Goal: Task Accomplishment & Management: Manage account settings

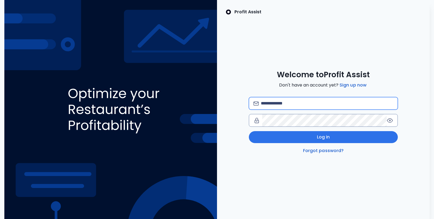
click at [275, 108] on input "email" at bounding box center [327, 103] width 132 height 12
click at [274, 101] on input "email" at bounding box center [327, 103] width 132 height 12
type input "**********"
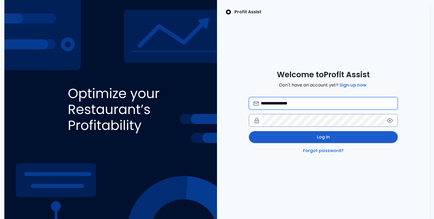
click at [306, 141] on button "Log in" at bounding box center [323, 137] width 149 height 12
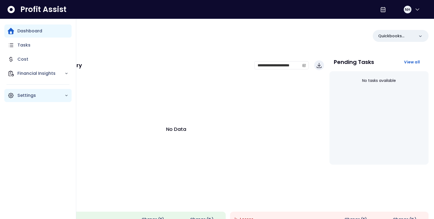
click at [23, 95] on p "Settings" at bounding box center [40, 95] width 47 height 7
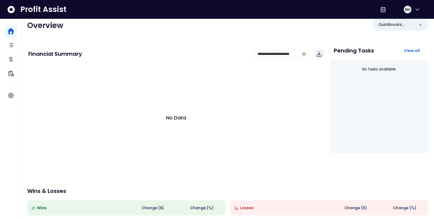
click at [176, 142] on div "No Data" at bounding box center [176, 117] width 296 height 109
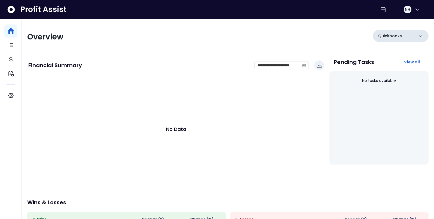
click at [403, 37] on p "Quickbooks Online" at bounding box center [396, 36] width 36 height 6
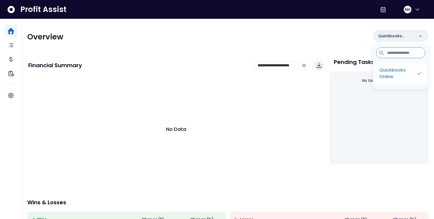
click at [387, 71] on p "Quickbooks Online" at bounding box center [397, 73] width 37 height 13
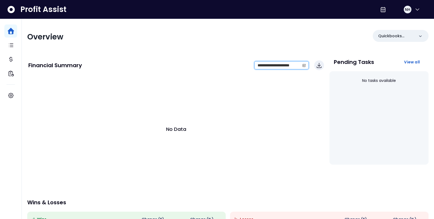
click at [278, 66] on input "**********" at bounding box center [277, 66] width 45 height 8
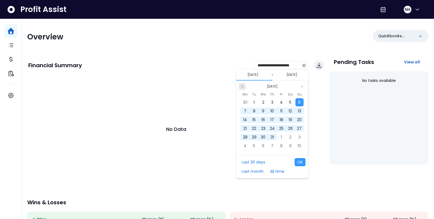
click at [242, 85] on icon "page previous" at bounding box center [242, 86] width 3 height 3
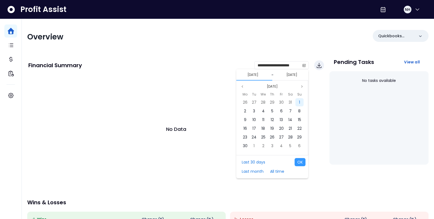
click at [299, 104] on span "1" at bounding box center [299, 102] width 1 height 5
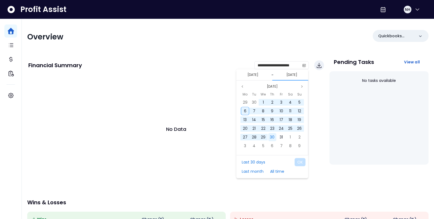
click at [273, 137] on span "30" at bounding box center [272, 136] width 5 height 5
click at [243, 87] on icon "page previous" at bounding box center [242, 86] width 3 height 3
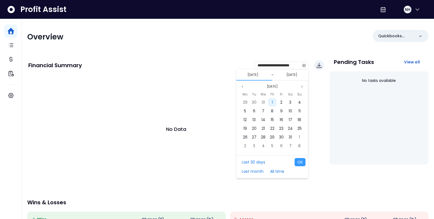
click at [273, 103] on div "1" at bounding box center [272, 102] width 8 height 8
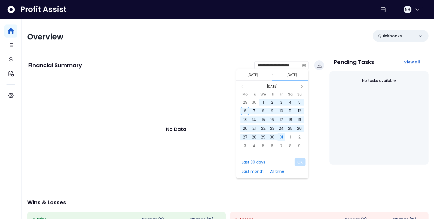
click at [282, 137] on span "31" at bounding box center [281, 136] width 3 height 5
click at [299, 164] on button "OK" at bounding box center [300, 162] width 11 height 8
type input "**********"
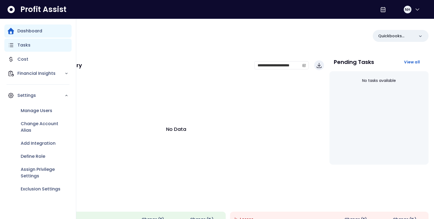
click at [14, 48] on icon "Main navigation" at bounding box center [11, 45] width 7 height 7
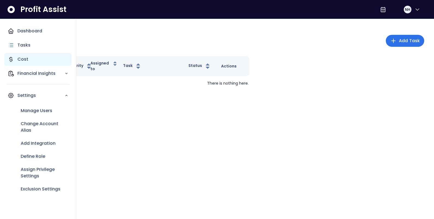
click at [23, 60] on p "Cost" at bounding box center [22, 59] width 11 height 7
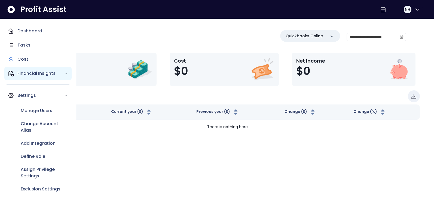
click at [24, 72] on p "Financial Insights" at bounding box center [40, 73] width 47 height 7
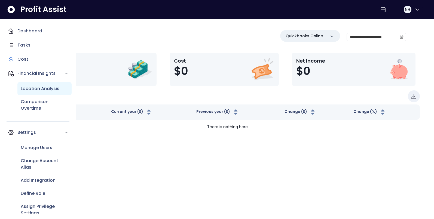
click at [28, 90] on p "Location Analysis" at bounding box center [40, 88] width 39 height 7
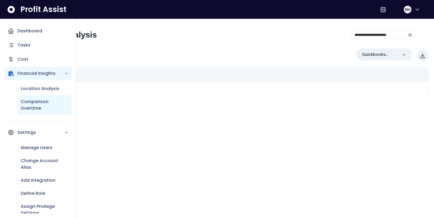
click at [28, 106] on p "Comparison Overtime" at bounding box center [45, 105] width 48 height 13
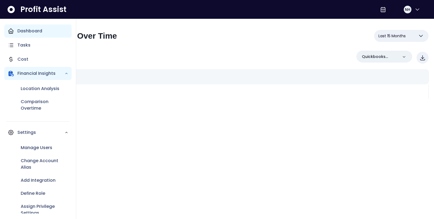
click at [26, 27] on div "Dashboard" at bounding box center [37, 30] width 67 height 13
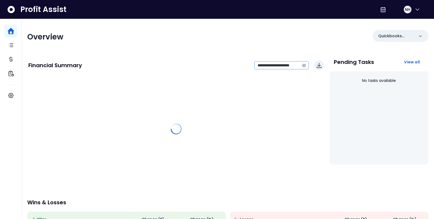
click at [303, 67] on icon "calendar" at bounding box center [304, 65] width 4 height 4
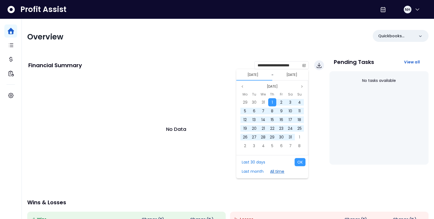
click at [271, 173] on button "All time" at bounding box center [277, 171] width 20 height 8
click at [303, 156] on div "Last 30 days Last month All time OK" at bounding box center [272, 166] width 72 height 23
click at [302, 160] on button "OK" at bounding box center [300, 162] width 11 height 8
type input "**********"
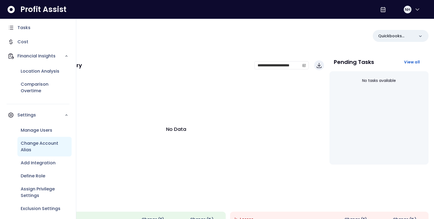
scroll to position [20, 0]
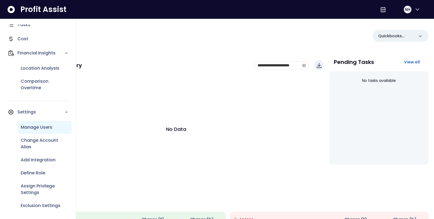
click at [29, 131] on div "Manage Users" at bounding box center [44, 127] width 54 height 13
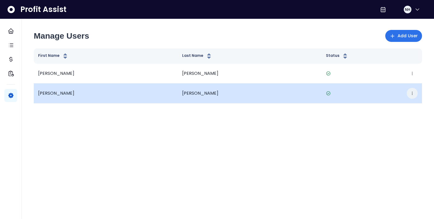
click at [413, 92] on icon "button" at bounding box center [412, 93] width 4 height 4
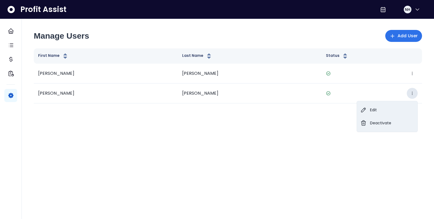
click at [320, 115] on html "Dashboard Tasks Cost Financial Insights Settings Profit Assist NH Manage Users …" at bounding box center [217, 57] width 434 height 115
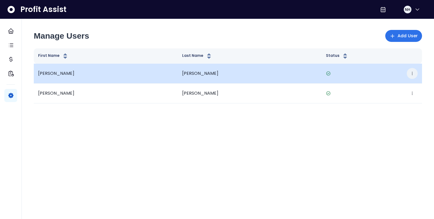
click at [411, 73] on icon "button" at bounding box center [412, 73] width 4 height 4
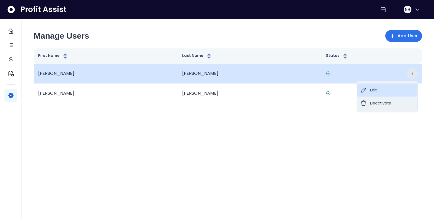
click at [392, 93] on button "Edit" at bounding box center [387, 90] width 60 height 13
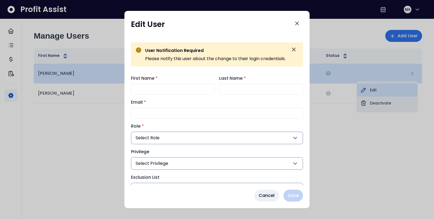
type input "********"
type input "*******"
type input "**********"
type input "***"
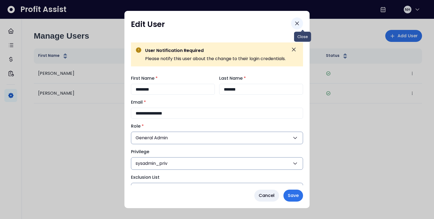
click at [300, 23] on icon "Close" at bounding box center [297, 23] width 7 height 7
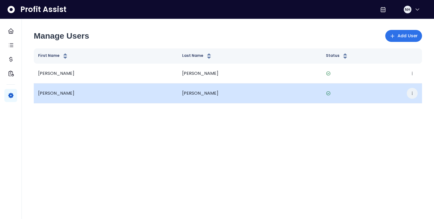
click at [414, 95] on icon "button" at bounding box center [412, 93] width 4 height 4
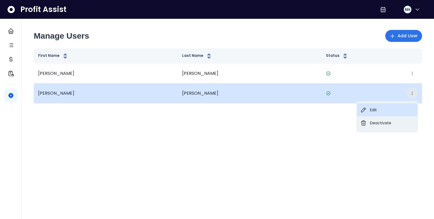
click at [391, 107] on button "Edit" at bounding box center [387, 109] width 60 height 13
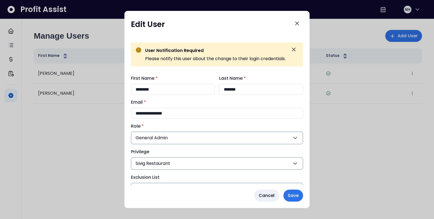
scroll to position [33, 0]
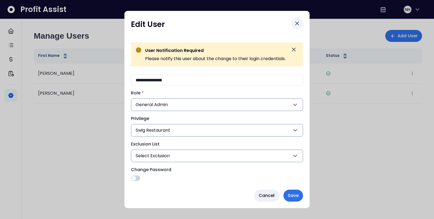
click at [300, 23] on icon "Close" at bounding box center [297, 23] width 7 height 7
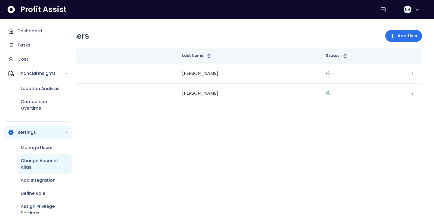
click at [25, 163] on p "Change Account Alias" at bounding box center [45, 164] width 48 height 13
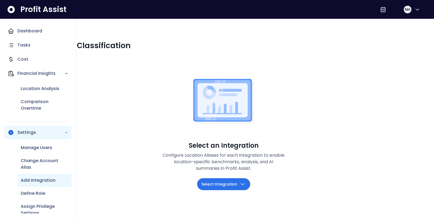
click at [32, 185] on div "Add Integration" at bounding box center [44, 180] width 54 height 13
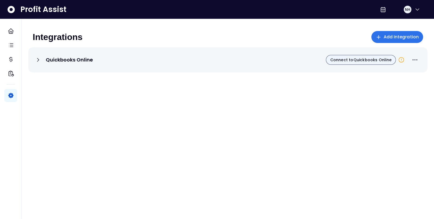
click at [367, 62] on span "Connect to Quickbooks Online" at bounding box center [360, 59] width 61 height 5
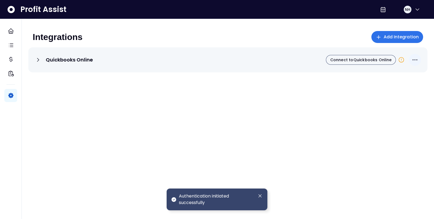
click at [414, 60] on icon "More options" at bounding box center [415, 60] width 7 height 7
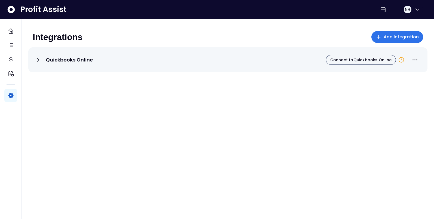
click at [399, 60] on icon at bounding box center [401, 59] width 5 height 5
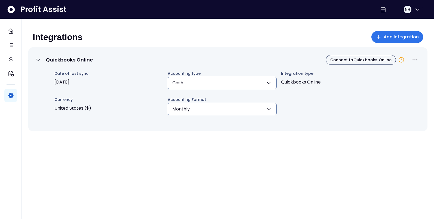
click at [234, 82] on button "Cash" at bounding box center [222, 83] width 109 height 13
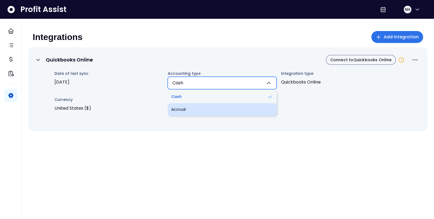
drag, startPoint x: 228, startPoint y: 103, endPoint x: 228, endPoint y: 107, distance: 3.5
click at [228, 107] on ul "Cash Accrual" at bounding box center [222, 103] width 109 height 26
click at [228, 107] on li "Accrual" at bounding box center [222, 109] width 109 height 13
type input "*******"
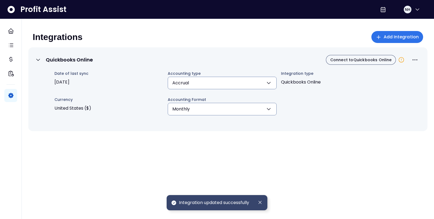
click at [403, 59] on icon at bounding box center [401, 59] width 5 height 5
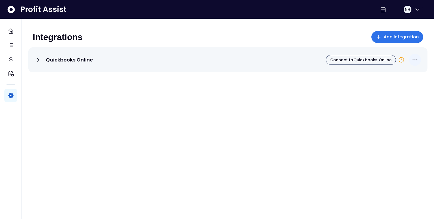
click at [410, 59] on button "More options" at bounding box center [415, 60] width 12 height 12
click at [385, 76] on span "Edit Budget Settings" at bounding box center [403, 73] width 52 height 7
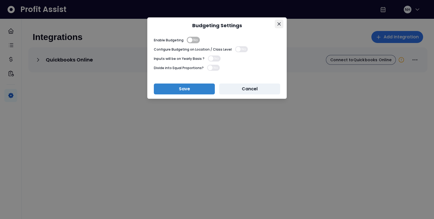
click at [278, 24] on icon "Close" at bounding box center [278, 23] width 3 height 3
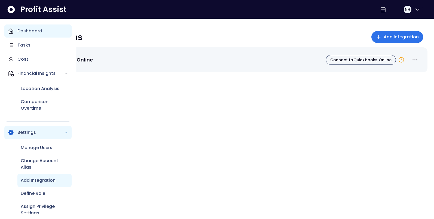
click at [9, 32] on icon "Main navigation" at bounding box center [10, 31] width 5 height 5
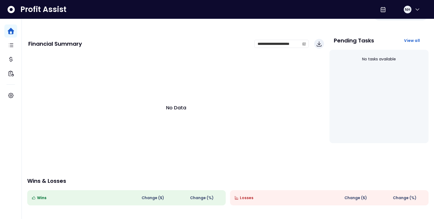
scroll to position [20, 0]
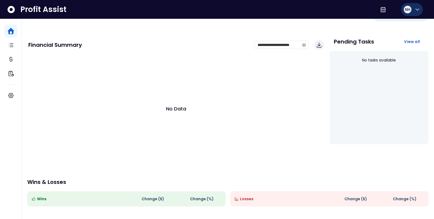
click at [418, 12] on icon "button" at bounding box center [417, 9] width 7 height 7
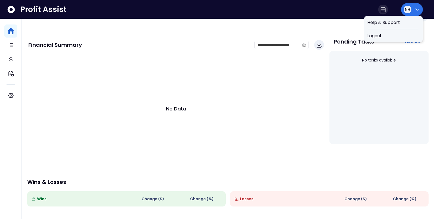
click at [385, 10] on icon at bounding box center [383, 9] width 7 height 7
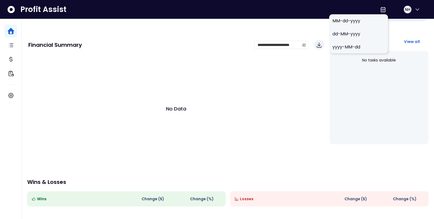
click at [127, 119] on div "No Data" at bounding box center [176, 108] width 296 height 109
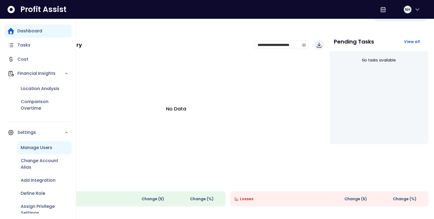
click at [35, 148] on p "Manage Users" at bounding box center [37, 148] width 32 height 7
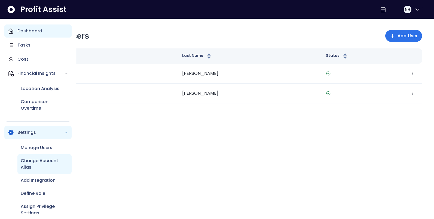
click at [43, 168] on p "Change Account Alias" at bounding box center [45, 164] width 48 height 13
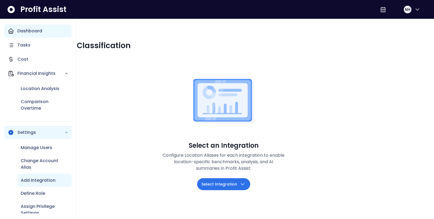
click at [42, 181] on p "Add Integration" at bounding box center [38, 180] width 35 height 7
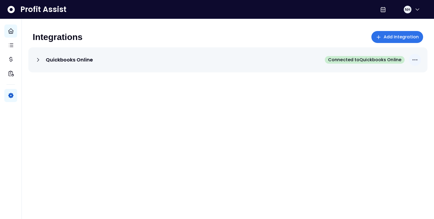
click at [412, 61] on icon "More options" at bounding box center [415, 60] width 7 height 7
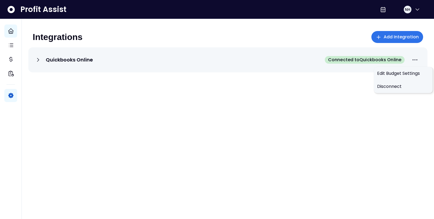
click at [38, 61] on icon at bounding box center [38, 59] width 2 height 3
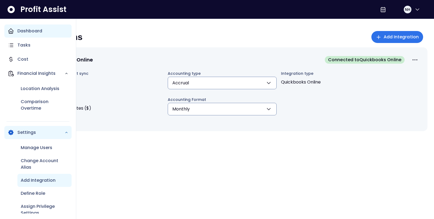
click at [10, 32] on icon "Main navigation" at bounding box center [11, 31] width 7 height 7
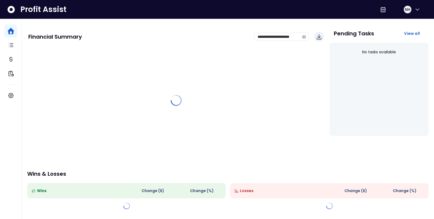
scroll to position [29, 0]
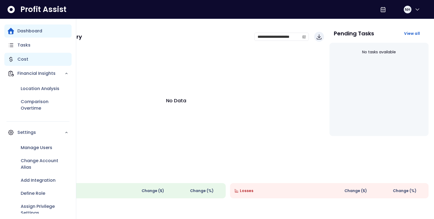
click at [19, 62] on p "Cost" at bounding box center [22, 59] width 11 height 7
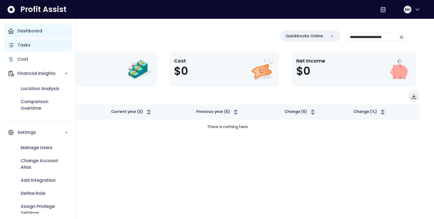
click at [11, 47] on icon "Main navigation" at bounding box center [11, 45] width 4 height 3
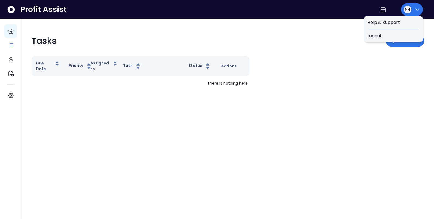
click at [412, 11] on button "NH" at bounding box center [412, 9] width 22 height 13
click at [387, 33] on span "Logout" at bounding box center [393, 36] width 52 height 7
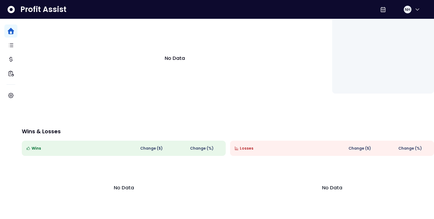
scroll to position [28, 0]
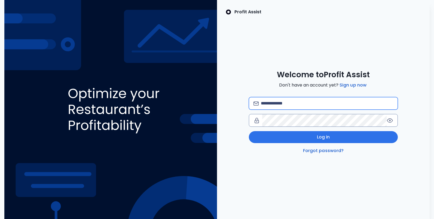
click at [298, 103] on input "email" at bounding box center [327, 103] width 132 height 12
type input "**********"
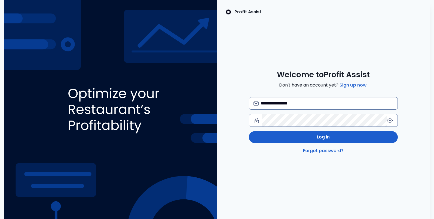
click at [290, 133] on button "Log in" at bounding box center [323, 137] width 149 height 12
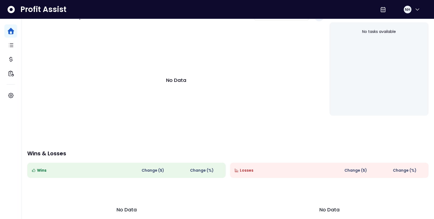
scroll to position [42, 0]
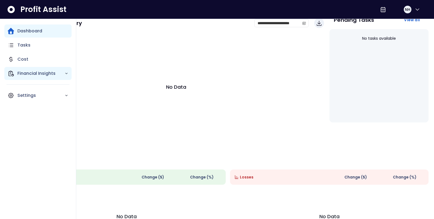
click at [19, 74] on p "Financial Insights" at bounding box center [40, 73] width 47 height 7
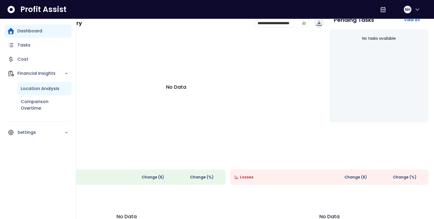
click at [23, 90] on p "Location Analysis" at bounding box center [40, 88] width 39 height 7
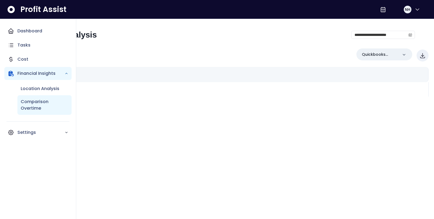
click at [24, 104] on p "Comparison Overtime" at bounding box center [45, 105] width 48 height 13
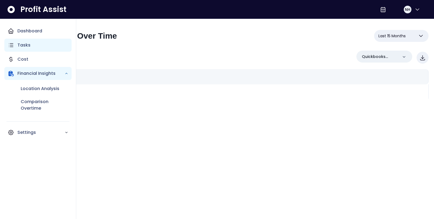
click at [25, 47] on p "Tasks" at bounding box center [23, 45] width 13 height 7
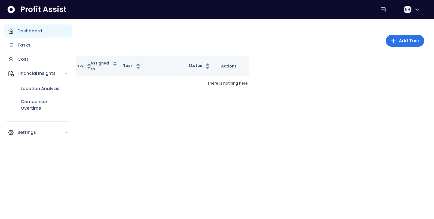
click at [14, 33] on icon "Main navigation" at bounding box center [11, 31] width 7 height 7
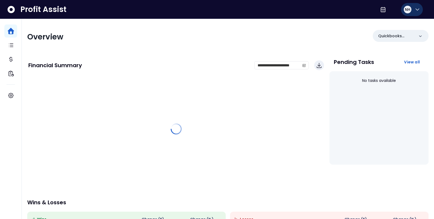
click at [414, 11] on button "NH" at bounding box center [412, 9] width 22 height 13
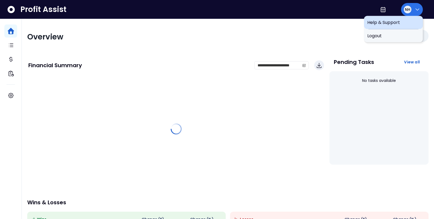
click at [389, 24] on span "Help & Support" at bounding box center [393, 22] width 52 height 7
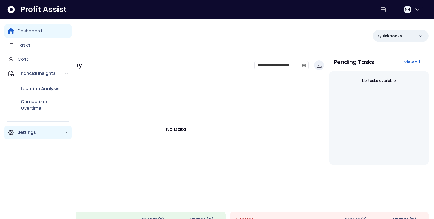
click at [39, 131] on p "Settings" at bounding box center [40, 132] width 47 height 7
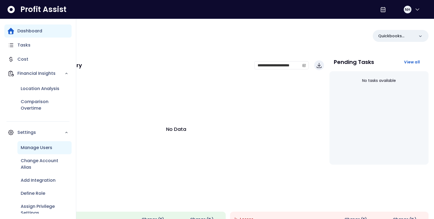
click at [49, 148] on p "Manage Users" at bounding box center [37, 148] width 32 height 7
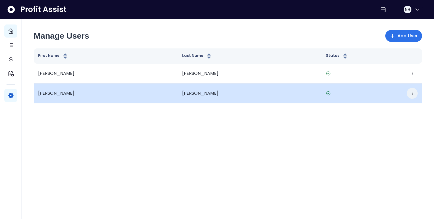
click at [412, 92] on icon "button" at bounding box center [412, 93] width 4 height 4
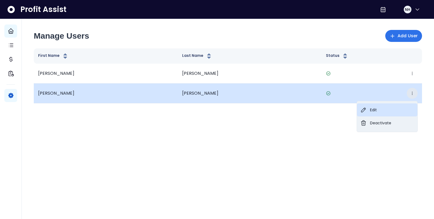
click at [394, 107] on button "Edit" at bounding box center [387, 109] width 60 height 13
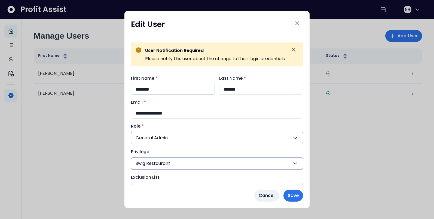
click at [170, 87] on input "********" at bounding box center [173, 89] width 84 height 11
type input "********"
type input "******"
type input "**********"
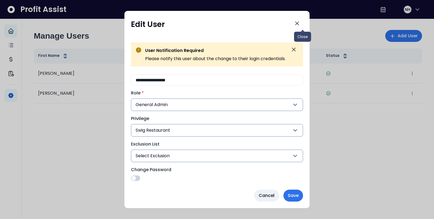
scroll to position [33, 0]
click at [131, 178] on span at bounding box center [135, 178] width 9 height 5
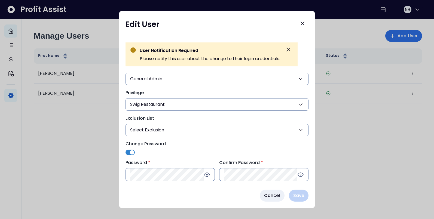
scroll to position [59, 0]
click at [170, 175] on div "Password * 8 characters Uppercase Lowercase Number" at bounding box center [169, 171] width 89 height 22
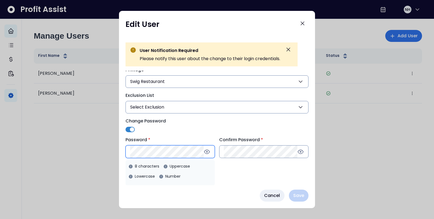
scroll to position [82, 0]
click at [237, 85] on div "**********" at bounding box center [216, 75] width 183 height 165
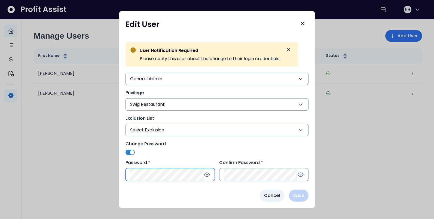
click at [182, 174] on div "Password *" at bounding box center [169, 171] width 89 height 22
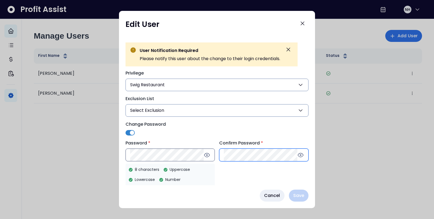
click at [261, 152] on div "**********" at bounding box center [216, 78] width 183 height 165
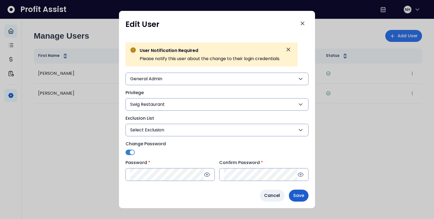
click at [299, 198] on span "Save" at bounding box center [298, 195] width 11 height 7
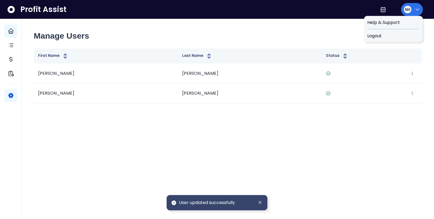
click at [414, 8] on icon "button" at bounding box center [417, 9] width 7 height 7
click at [373, 34] on span "Logout" at bounding box center [393, 36] width 52 height 7
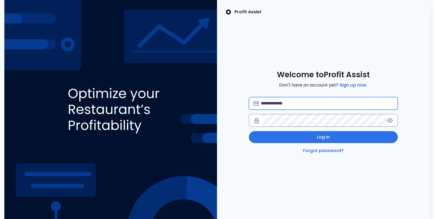
click at [302, 107] on input "email" at bounding box center [327, 103] width 132 height 12
click at [298, 103] on input "email" at bounding box center [327, 103] width 132 height 12
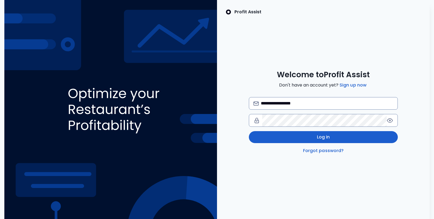
click at [307, 137] on button "Log in" at bounding box center [323, 137] width 149 height 12
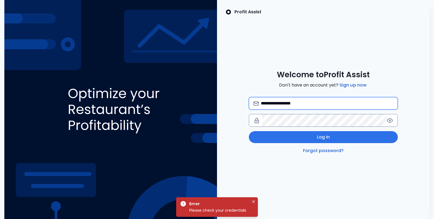
click at [305, 105] on input "**********" at bounding box center [327, 103] width 132 height 12
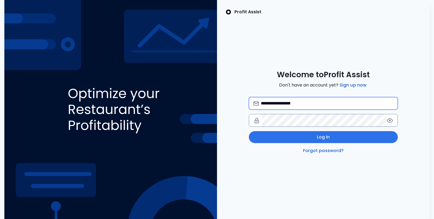
click at [306, 105] on input "**********" at bounding box center [327, 103] width 132 height 12
type input "**********"
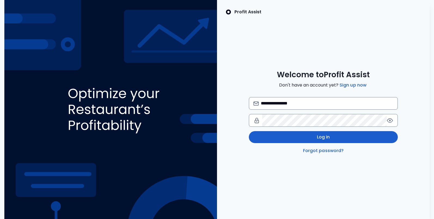
click at [305, 137] on button "Log in" at bounding box center [323, 137] width 149 height 12
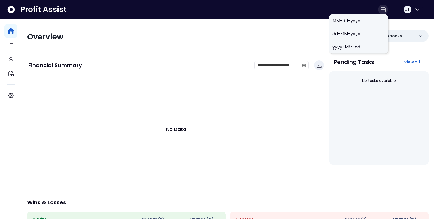
click at [383, 9] on icon at bounding box center [383, 9] width 4 height 5
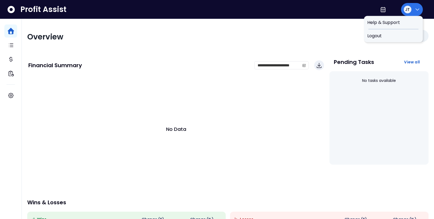
click at [411, 13] on button "JT" at bounding box center [412, 9] width 22 height 13
click at [387, 9] on div at bounding box center [383, 10] width 10 height 10
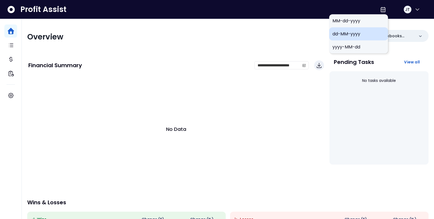
click at [359, 33] on span "dd-MM-yyyy" at bounding box center [358, 34] width 52 height 7
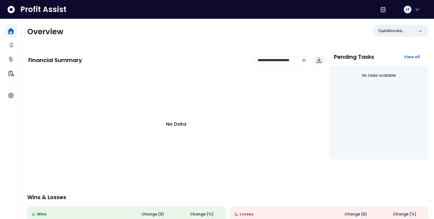
scroll to position [6, 0]
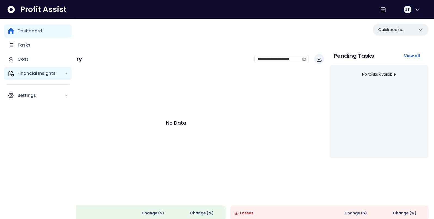
click at [19, 73] on p "Financial Insights" at bounding box center [40, 73] width 47 height 7
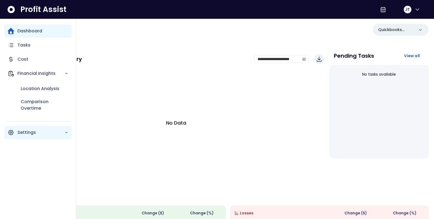
click at [23, 137] on div "Settings" at bounding box center [37, 132] width 67 height 13
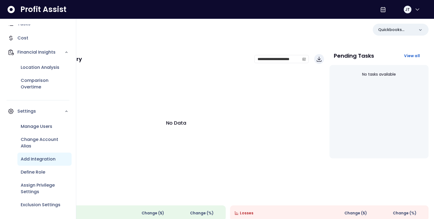
scroll to position [21, 0]
click at [32, 170] on p "Define Role" at bounding box center [33, 172] width 24 height 7
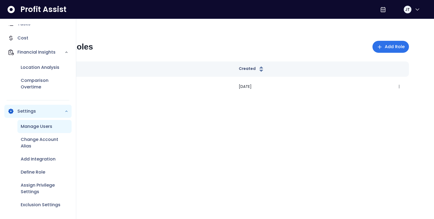
click at [33, 126] on p "Manage Users" at bounding box center [37, 126] width 32 height 7
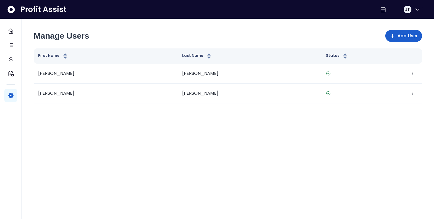
click at [407, 36] on span "Add User" at bounding box center [407, 36] width 20 height 7
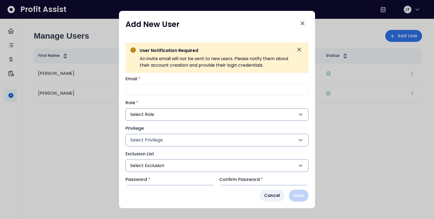
scroll to position [39, 0]
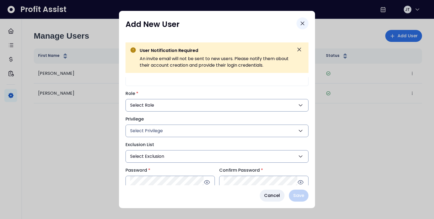
click at [303, 22] on icon "Close" at bounding box center [302, 23] width 7 height 7
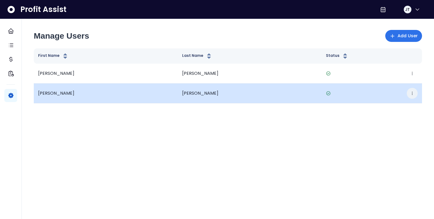
click at [415, 93] on button "button" at bounding box center [412, 93] width 11 height 11
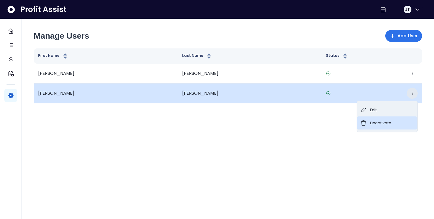
click at [379, 121] on button "Deactivate" at bounding box center [387, 122] width 60 height 13
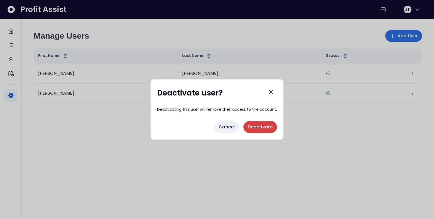
click at [256, 122] on div "Deactivate user? Deactivating this user will remove their access to the account…" at bounding box center [217, 109] width 133 height 60
click at [256, 124] on span "Deactivate" at bounding box center [260, 127] width 25 height 7
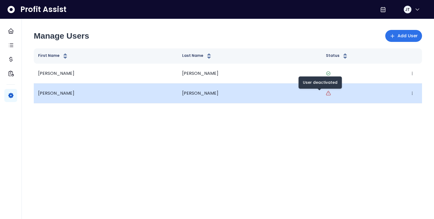
click at [326, 93] on icon at bounding box center [328, 93] width 5 height 5
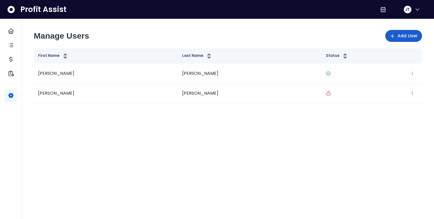
click at [401, 33] on span "Add User" at bounding box center [407, 36] width 20 height 7
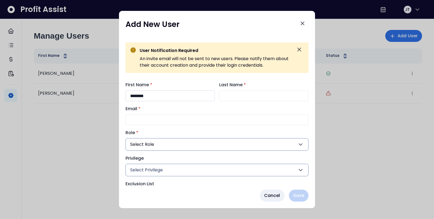
type input "********"
type input "******"
type input "**********"
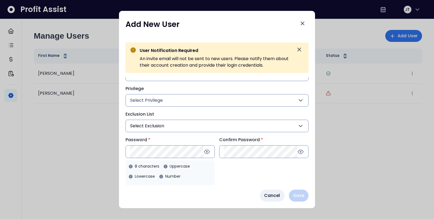
scroll to position [47, 0]
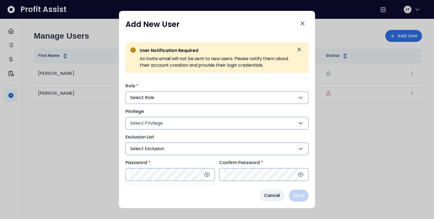
click at [163, 103] on div "**********" at bounding box center [216, 108] width 183 height 146
click at [154, 96] on span "Select Role" at bounding box center [142, 97] width 24 height 7
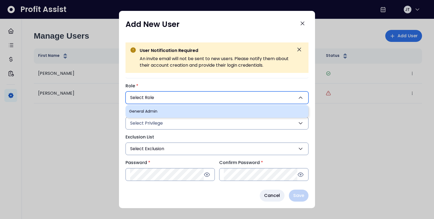
click at [155, 110] on li "General Admin" at bounding box center [216, 111] width 183 height 13
type input "***"
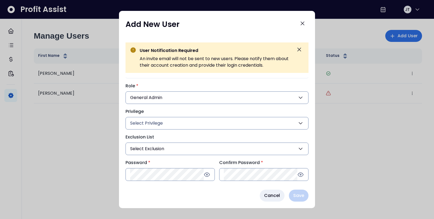
click at [153, 125] on span "Select Privilege" at bounding box center [146, 123] width 33 height 7
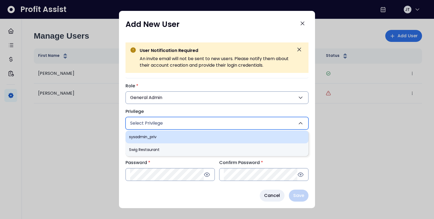
click at [153, 134] on li "sysadmin_priv" at bounding box center [216, 137] width 183 height 13
type input "***"
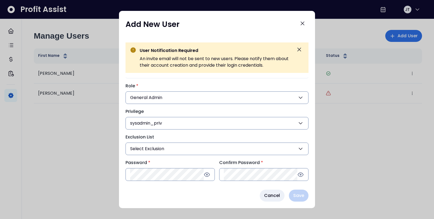
click at [158, 149] on span "Select Exclusion" at bounding box center [147, 149] width 34 height 7
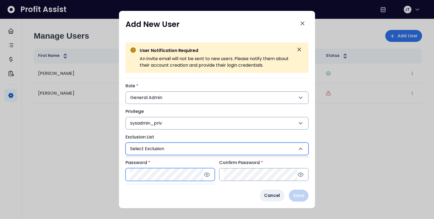
click at [152, 171] on div "Password * 8 characters Uppercase Lowercase Number" at bounding box center [169, 171] width 89 height 22
click at [241, 160] on div "Confirm Password *" at bounding box center [263, 171] width 89 height 22
click at [296, 194] on span "Save" at bounding box center [298, 195] width 11 height 7
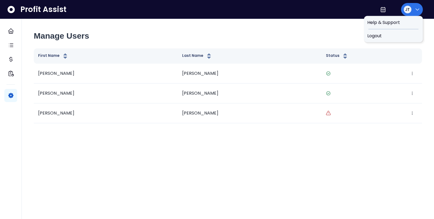
click at [413, 10] on button "JT" at bounding box center [412, 9] width 22 height 13
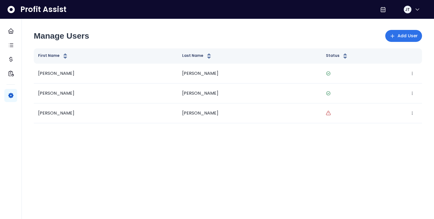
click at [323, 35] on div "Manage Users Add User" at bounding box center [228, 36] width 388 height 12
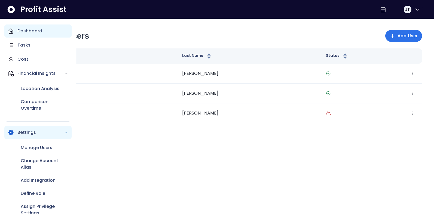
click at [16, 31] on div "Dashboard" at bounding box center [37, 30] width 67 height 13
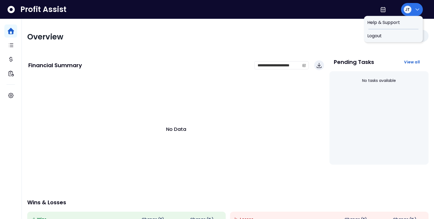
click at [410, 7] on div "JT" at bounding box center [408, 10] width 8 height 8
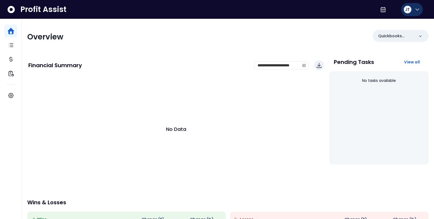
click at [418, 7] on icon "button" at bounding box center [417, 9] width 7 height 7
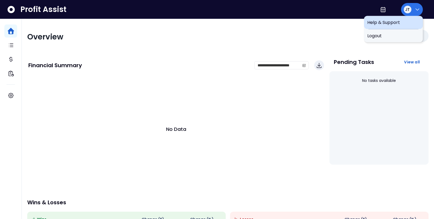
click at [391, 23] on span "Help & Support" at bounding box center [393, 22] width 52 height 7
